Goal: Task Accomplishment & Management: Manage account settings

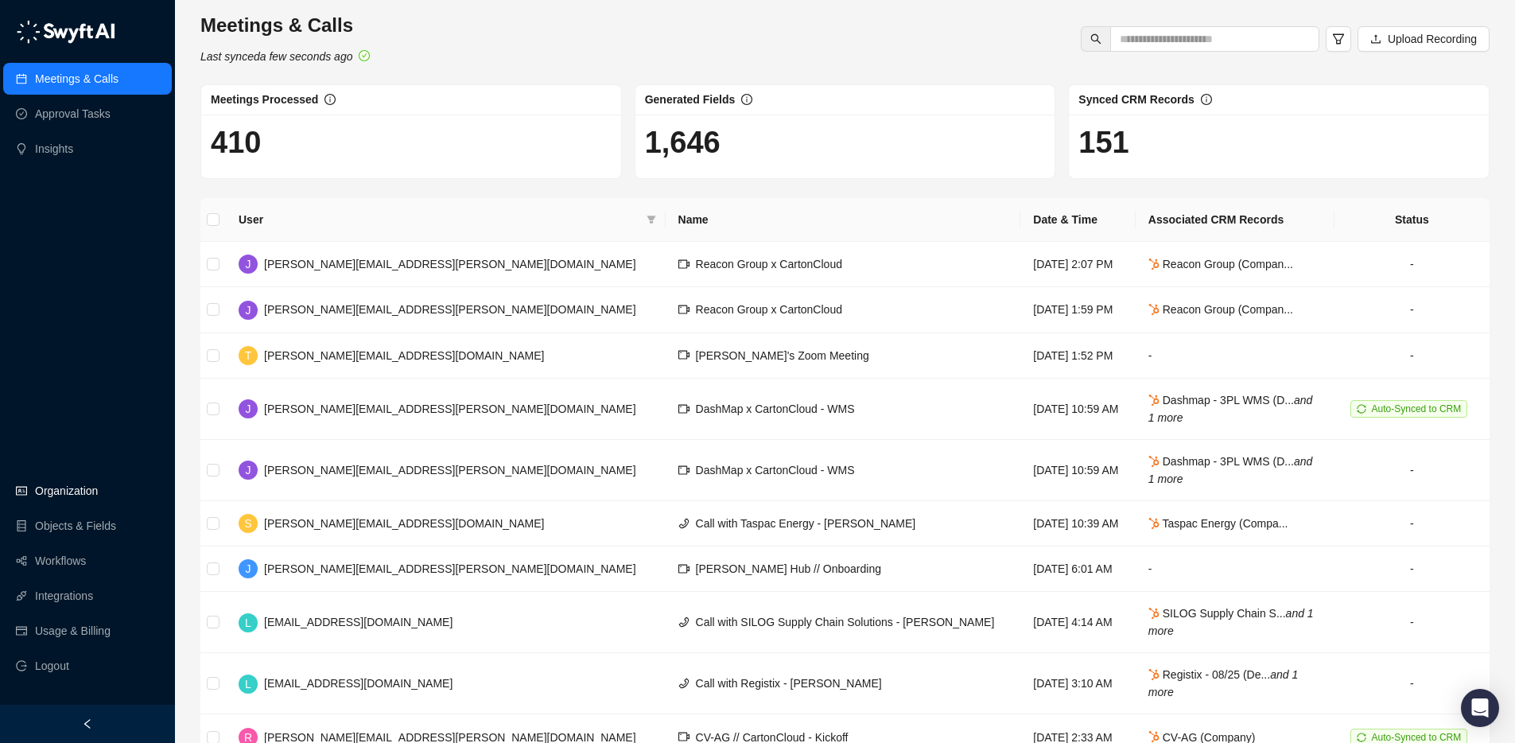
click at [58, 478] on link "Organization" at bounding box center [66, 491] width 63 height 32
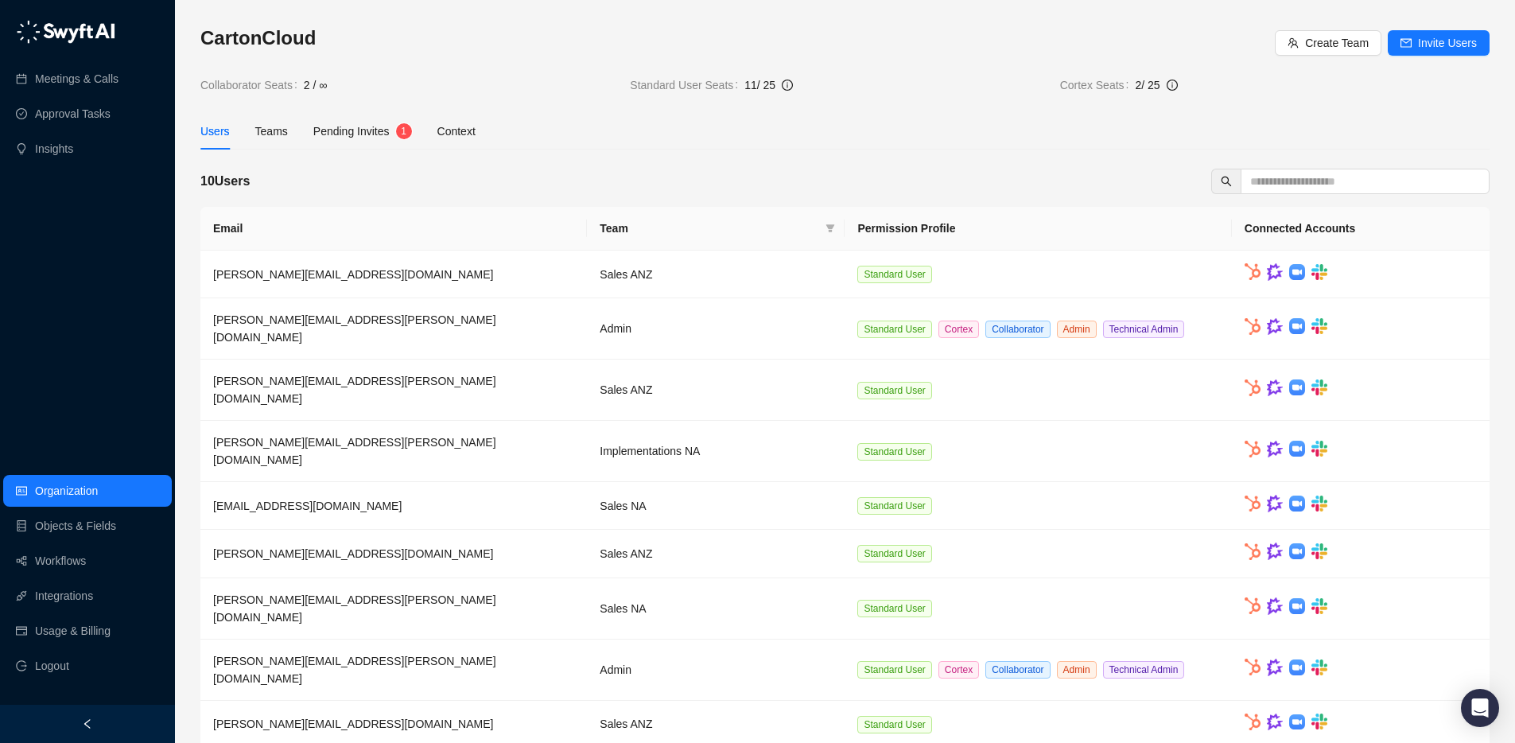
click at [353, 134] on span "Pending Invites" at bounding box center [351, 131] width 76 height 13
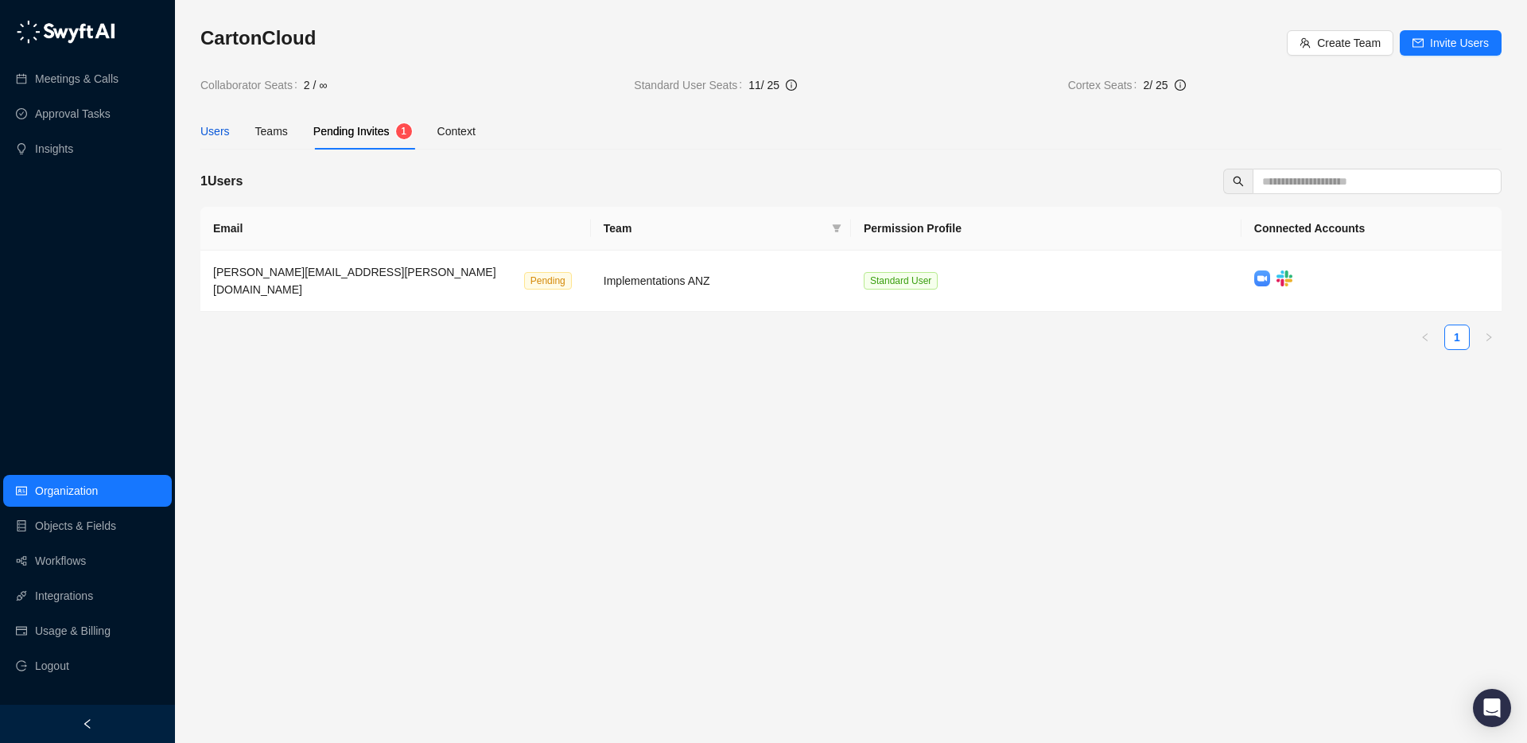
click at [200, 125] on div "Users" at bounding box center [214, 130] width 29 height 17
